Goal: Use online tool/utility: Use online tool/utility

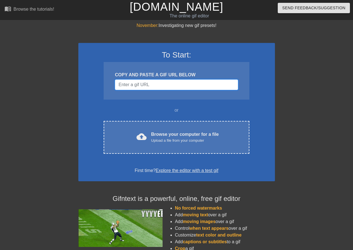
click at [158, 85] on input "Username" at bounding box center [176, 85] width 123 height 11
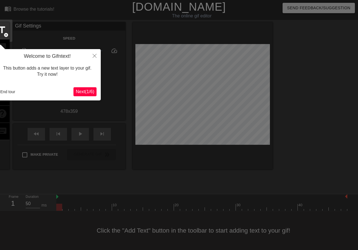
click at [83, 90] on span "Next ( 1 / 6 )" at bounding box center [85, 91] width 19 height 5
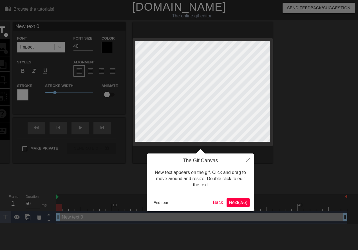
click at [236, 201] on span "Next ( 2 / 6 )" at bounding box center [238, 202] width 19 height 5
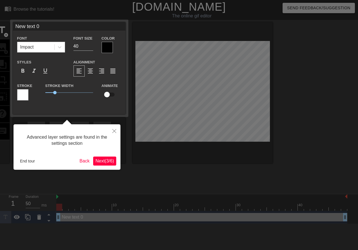
click at [98, 159] on span "Next ( 3 / 6 )" at bounding box center [104, 161] width 19 height 5
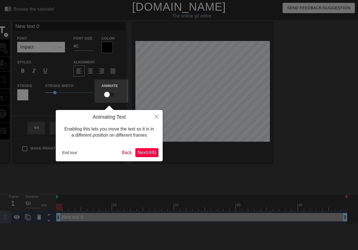
click at [157, 150] on button "Next ( 4 / 6 )" at bounding box center [146, 152] width 23 height 9
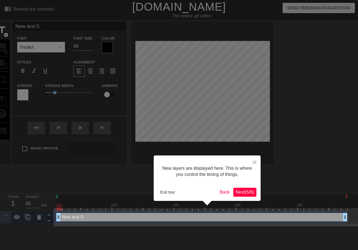
click at [241, 190] on span "Next ( 5 / 6 )" at bounding box center [244, 192] width 19 height 5
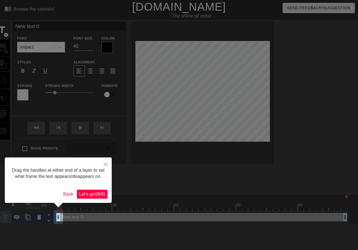
click at [94, 195] on span "Let's go! ( 6 / 6 )" at bounding box center [92, 194] width 26 height 5
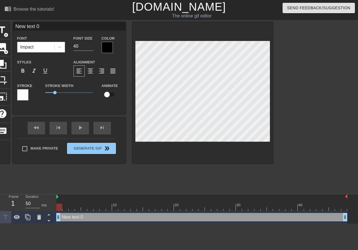
click at [46, 47] on div "Impact" at bounding box center [35, 47] width 37 height 10
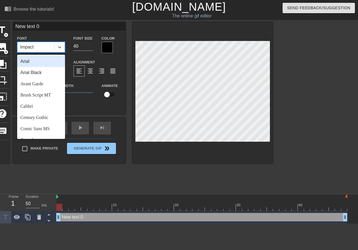
click at [44, 47] on div "Impact" at bounding box center [35, 47] width 37 height 10
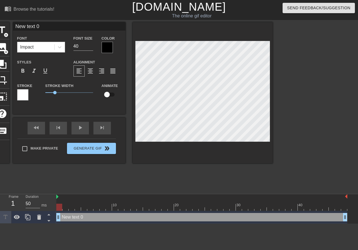
scroll to position [1, 1]
type input "New 0"
type textarea "New 0"
type input "New"
type textarea "New"
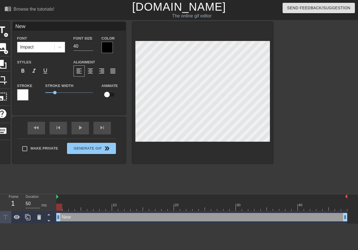
type input "New"
type textarea "New"
type input "New"
type textarea "New"
type input "Ne"
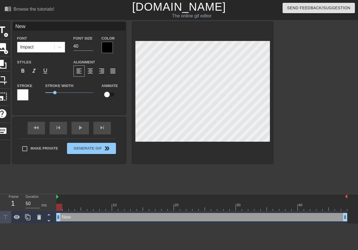
type textarea "Ne"
type input "N"
type textarea "N"
type input "B"
type textarea "B"
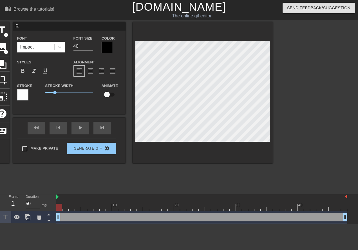
type input "BB"
type textarea "BBX"
type input "BBXC"
type textarea "BBXC"
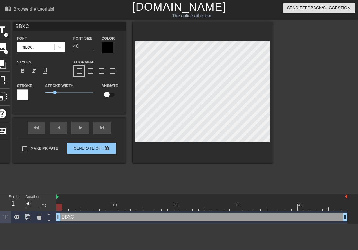
type input "BBX"
type textarea "BBX"
type input "BB"
type textarea "BB"
type input "BBC"
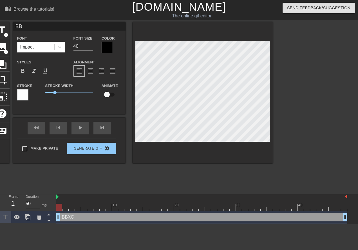
type textarea "BBC"
type input "BBCX"
type textarea "BBCX"
type input "BBC"
type textarea "BBC"
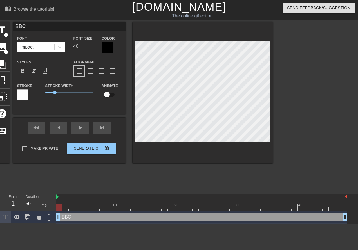
type input "BBC?"
type textarea "BBC?"
type input "BBC"
type textarea "BBC"
type input "BBC."
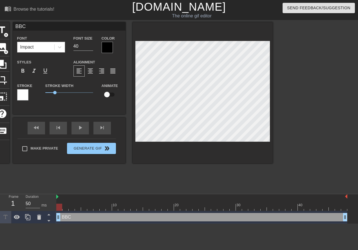
type textarea "BBC."
type input "BBC."
type textarea "BBC."
type input "BBC. S"
type textarea "BBC. S"
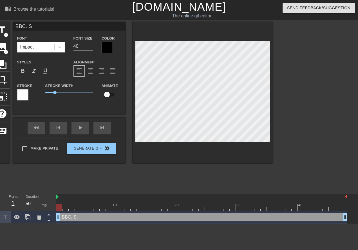
type input "BBC. SQ"
type textarea "BBC. SQ"
type input "BBC. SQU"
type textarea "BBC. SQU"
type input "BBC. SQUA"
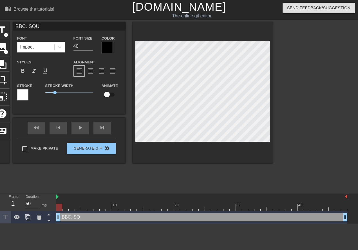
type textarea "BBC. SQUA"
type input "BBC. SQUAD"
type textarea "BBC. SQUAD"
type input "BBC. SQUAD>"
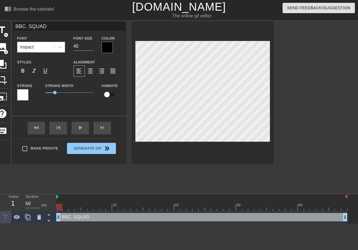
type textarea "BBC. SQUAD>"
type input "BBC. SQUAD"
type textarea "BBC. SQUAD"
type input "BBC. SQUAD,"
type textarea "BBC. SQUAD,"
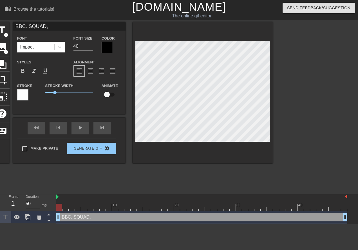
type input "BBC. SQUAD,"
type textarea "BBC. SQUAD,"
type input "BBC. SQUAD, F"
type textarea "BBC. SQUAD, F"
type input "BBC. SQUAD, FO"
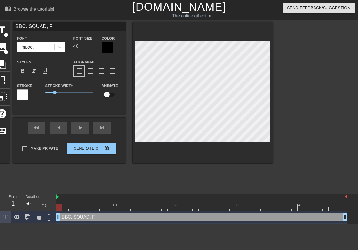
type textarea "BBC. SQUAD, FO"
type input "BBC. SQUAD, F"
type textarea "BBC. SQUAD, F"
type input "BBC. SQUAD,"
type textarea "BBC. SQUAD,"
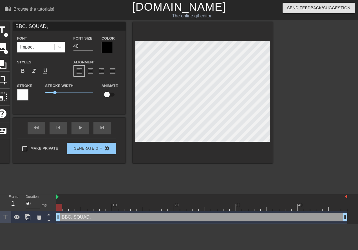
type input "BBC. SQUAD,"
type textarea "BBC. SQUAD,"
type input "BBC. SQUAD,."
type textarea "BBC. SQUAD,."
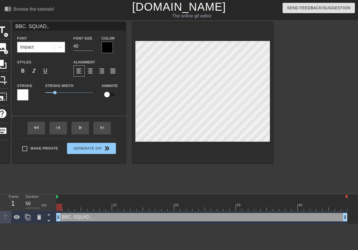
type input "BBC. SQUAD,"
type textarea "BBC. SQUAD,"
type input "BBC. SQUAD"
type textarea "BBC. SQUAD"
type input "BBC. SQUAD."
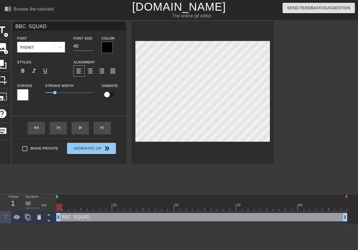
type textarea "BBC. SQUAD."
type input "BBC. SQUAD."
type textarea "BBC. SQUAD."
type input "BBC. SQUAD. F"
type textarea "BBC. SQUAD. F"
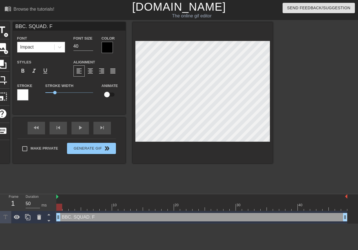
type input "BBC. SQUAD. FO"
type textarea "BBC. SQUAD. FO"
type input "BBC. SQUAD. FOR"
type textarea "BBC. SQUAD. FOR"
type input "BBC. SQUAD. FORE"
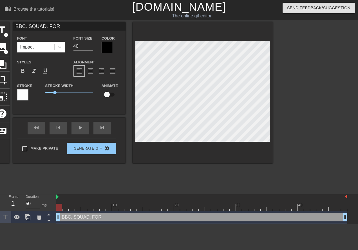
type textarea "BBC. SQUAD. FORE"
type input "BBC. SQUAD. FOREV"
type textarea "BBC. SQUAD. FOREV"
type input "BBC. SQUAD. [GEOGRAPHIC_DATA]"
type textarea "BBC. SQUAD. [GEOGRAPHIC_DATA]"
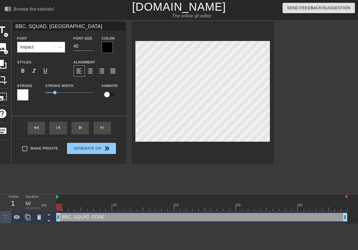
type input "BBC. SQUAD. FOREVER"
type textarea "BBC. SQUAD. FOREVER"
type input "BBC. SQUAD. FOREVER."
type textarea "BBC. SQUAD. FOREVER."
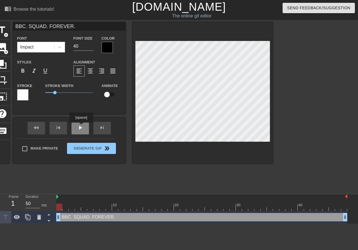
click at [81, 127] on div "fast_rewind skip_previous play_arrow skip_next" at bounding box center [69, 128] width 92 height 21
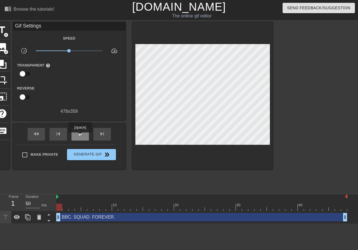
click at [80, 137] on span "play_arrow" at bounding box center [80, 134] width 7 height 7
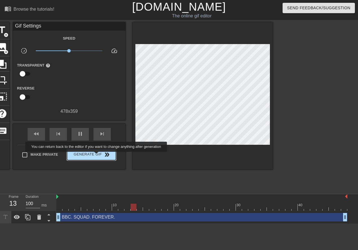
type input "50"
click at [97, 156] on span "Generate Gif double_arrow" at bounding box center [91, 154] width 44 height 7
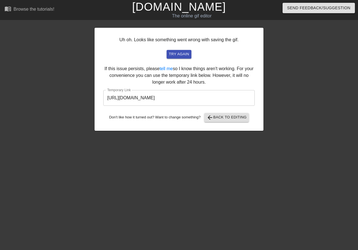
click at [223, 97] on input "[URL][DOMAIN_NAME]" at bounding box center [178, 98] width 151 height 16
